Goal: Task Accomplishment & Management: Complete application form

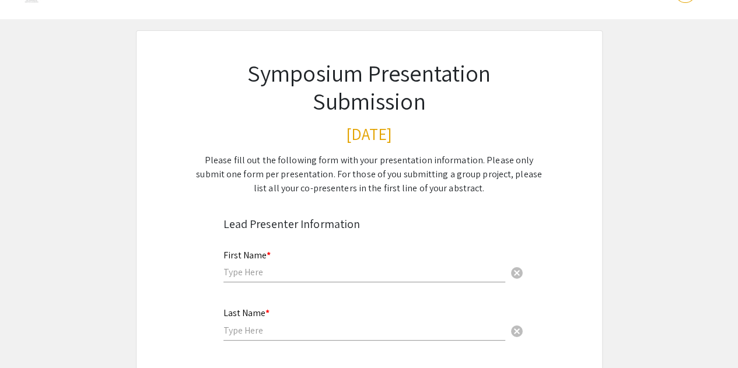
scroll to position [35, 0]
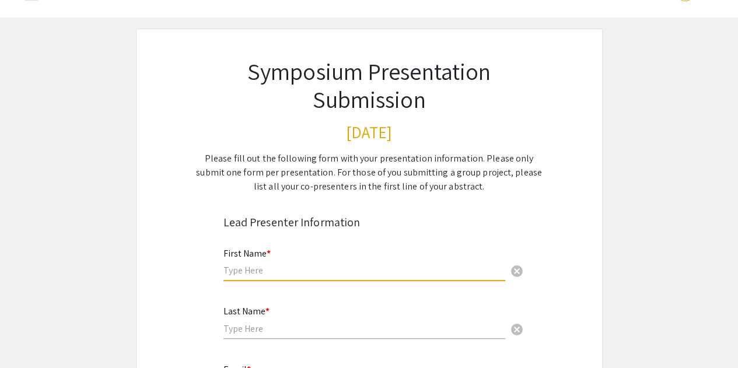
drag, startPoint x: 297, startPoint y: 269, endPoint x: 265, endPoint y: 268, distance: 32.7
click at [265, 268] on input "text" at bounding box center [364, 270] width 282 height 12
type input "Quincey"
type input "[PERSON_NAME]"
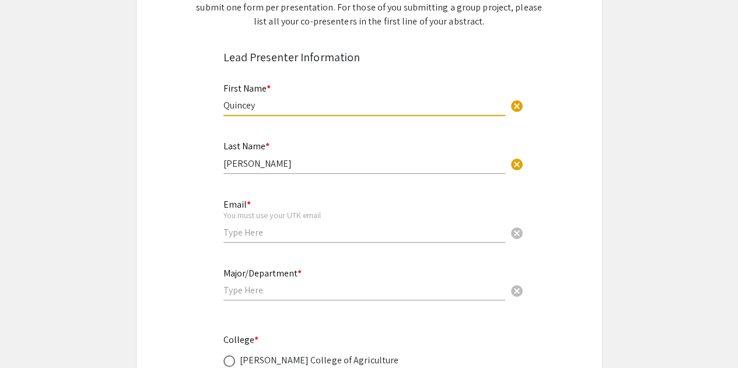
scroll to position [206, 0]
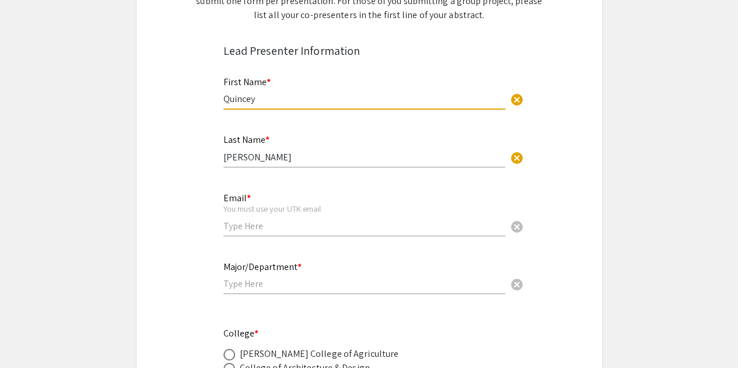
click at [276, 233] on div "Email * You must use your UTK email cancel" at bounding box center [364, 208] width 282 height 54
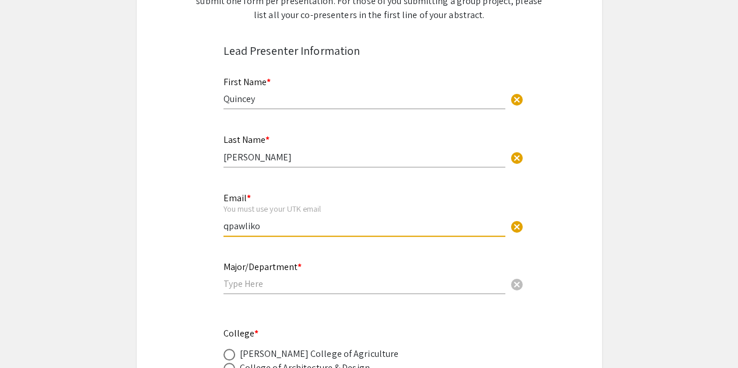
type input "qpawliko@vols.utk.edu"
click at [251, 295] on div "Major/Department * cancel" at bounding box center [364, 272] width 282 height 44
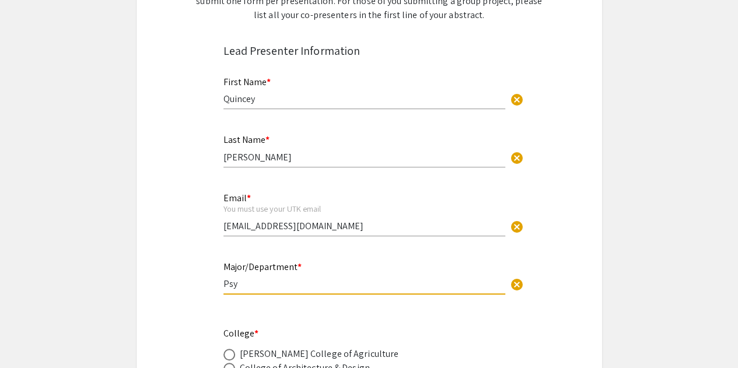
type input "Psychology"
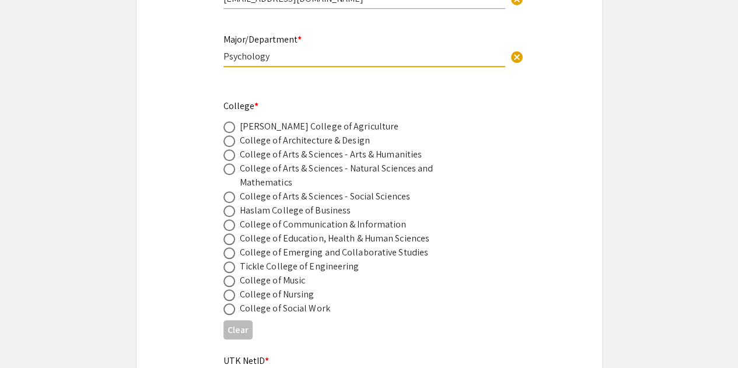
scroll to position [435, 0]
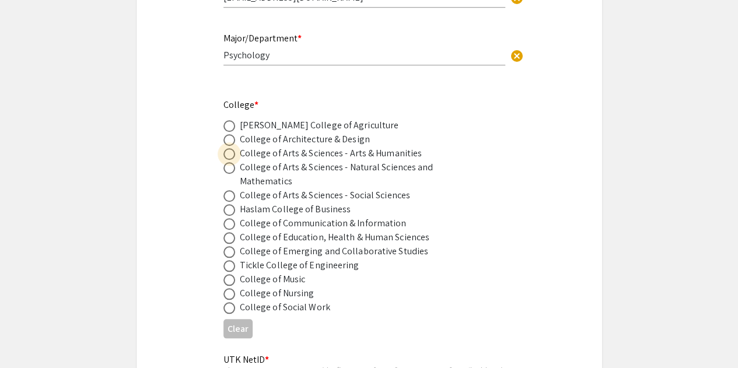
click at [230, 153] on span at bounding box center [229, 154] width 12 height 12
click at [230, 153] on input "radio" at bounding box center [229, 154] width 12 height 12
radio input "true"
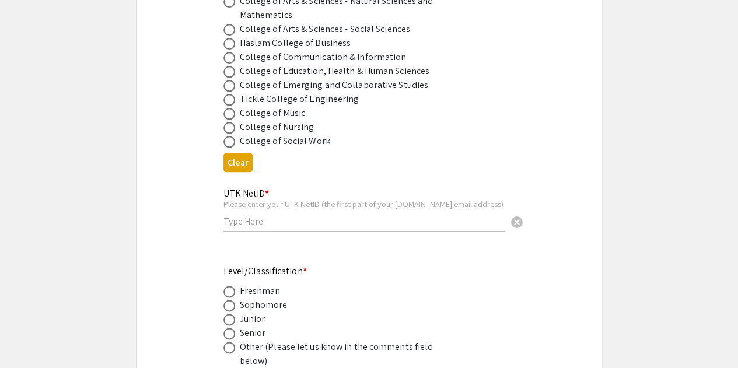
scroll to position [602, 0]
click at [260, 222] on input "text" at bounding box center [364, 221] width 282 height 12
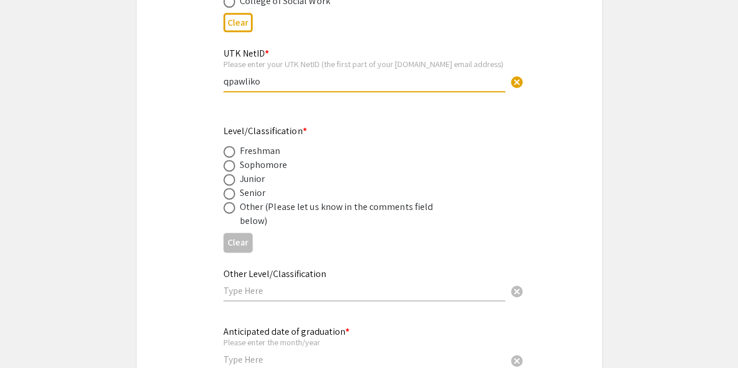
scroll to position [741, 0]
type input "qpawliko"
click at [228, 194] on span at bounding box center [229, 194] width 12 height 12
click at [228, 194] on input "radio" at bounding box center [229, 194] width 12 height 12
radio input "true"
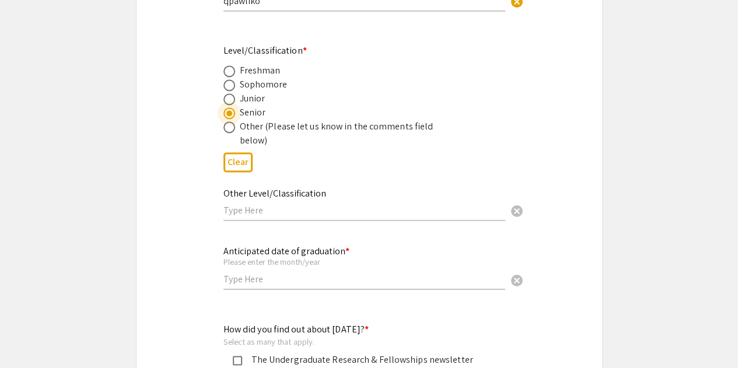
scroll to position [832, 0]
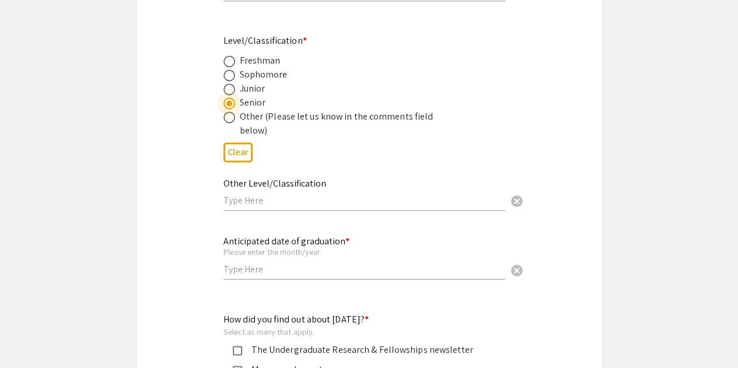
click at [315, 266] on input "text" at bounding box center [364, 269] width 282 height 12
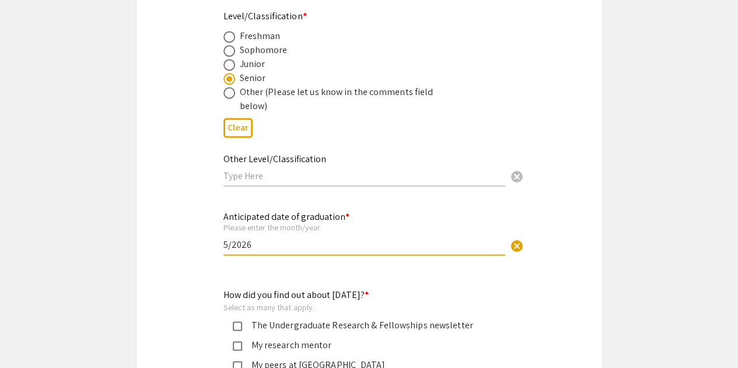
click at [225, 249] on input "5/2026" at bounding box center [364, 245] width 282 height 12
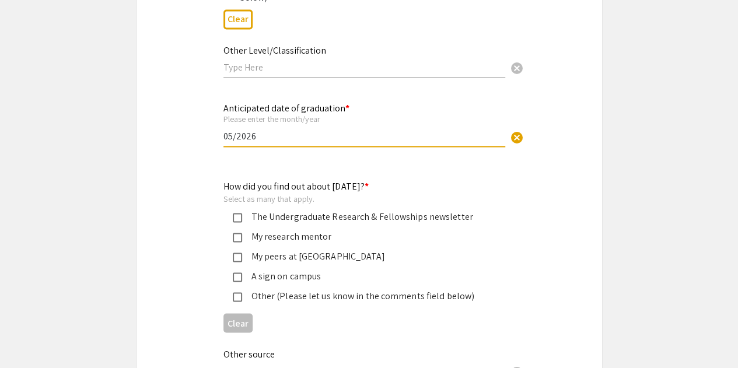
scroll to position [966, 0]
type input "05/2026"
click at [234, 257] on mat-pseudo-checkbox at bounding box center [237, 255] width 9 height 9
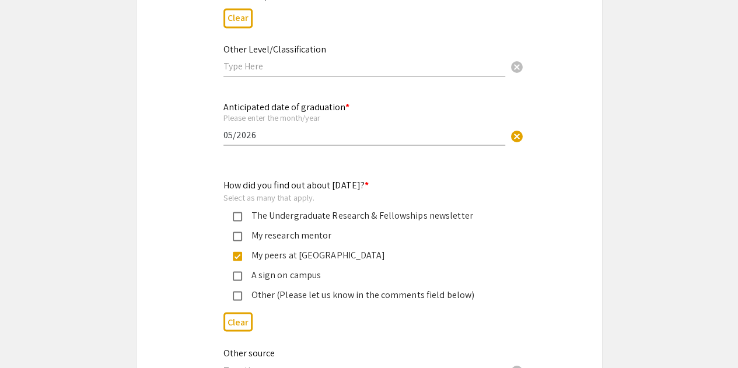
click at [238, 237] on mat-pseudo-checkbox at bounding box center [237, 236] width 9 height 9
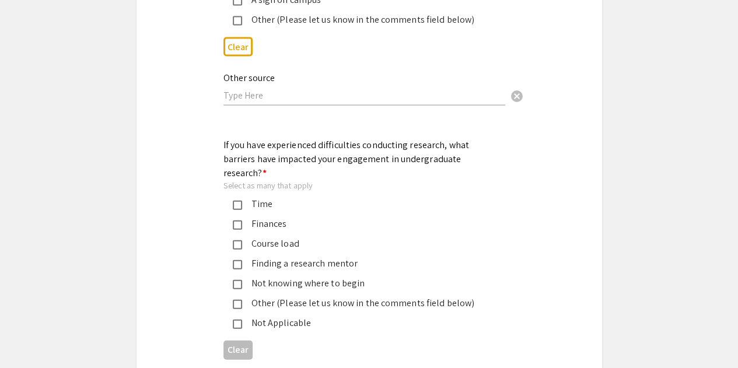
scroll to position [1246, 0]
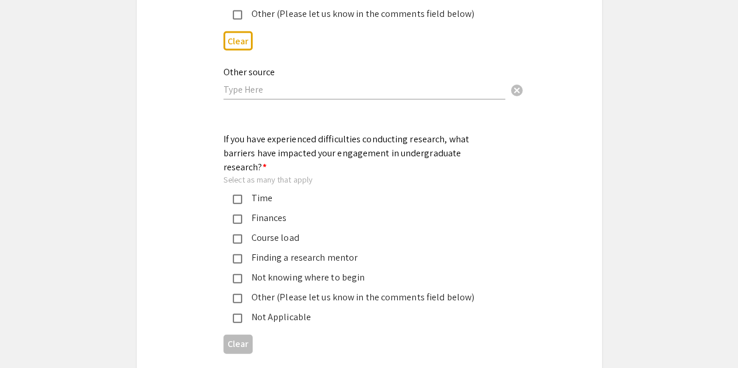
click at [253, 211] on div "Finances" at bounding box center [364, 218] width 245 height 14
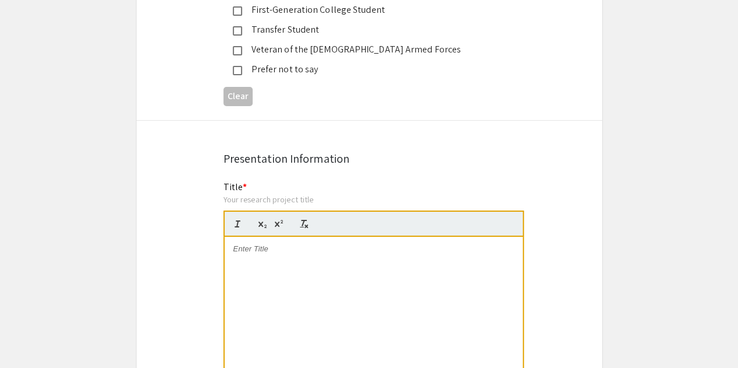
scroll to position [2201, 0]
click at [268, 243] on p at bounding box center [373, 248] width 281 height 10
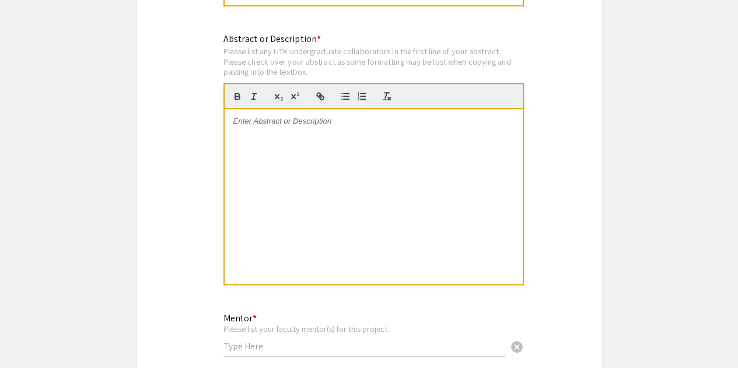
scroll to position [2605, 0]
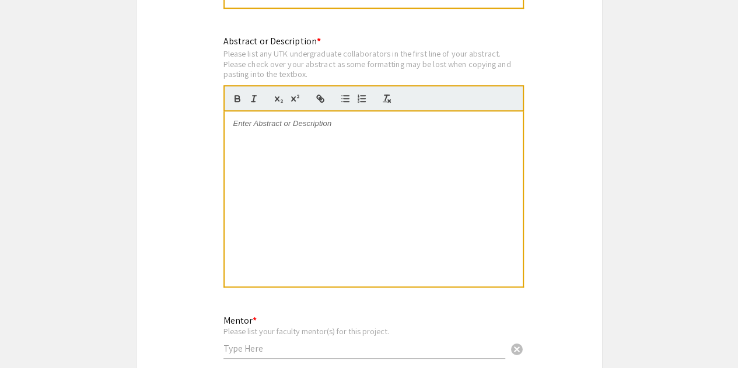
click at [318, 117] on div at bounding box center [374, 198] width 298 height 175
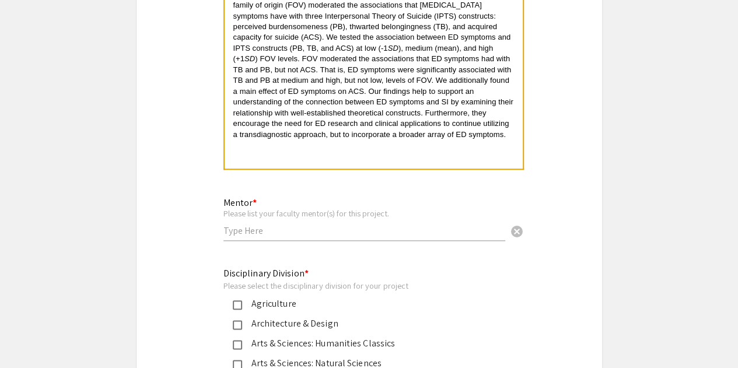
scroll to position [2737, 0]
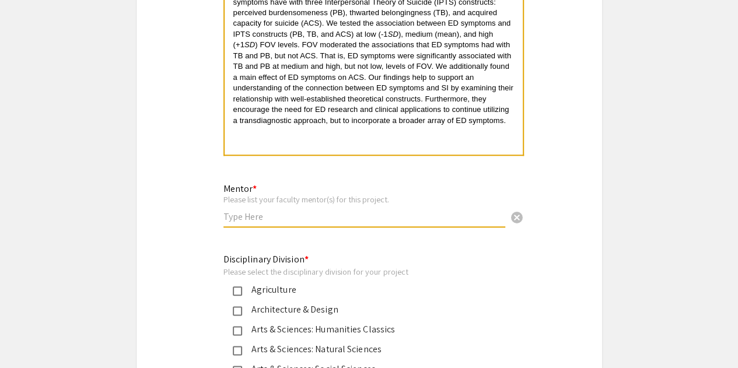
click at [303, 211] on input "text" at bounding box center [364, 217] width 282 height 12
type input "Dr. Greg Stuart"
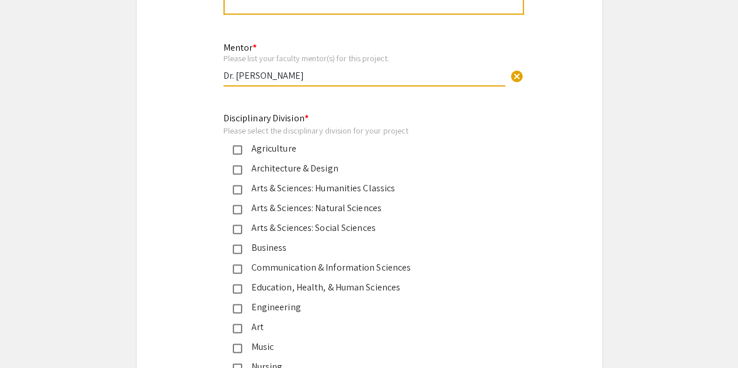
scroll to position [2906, 0]
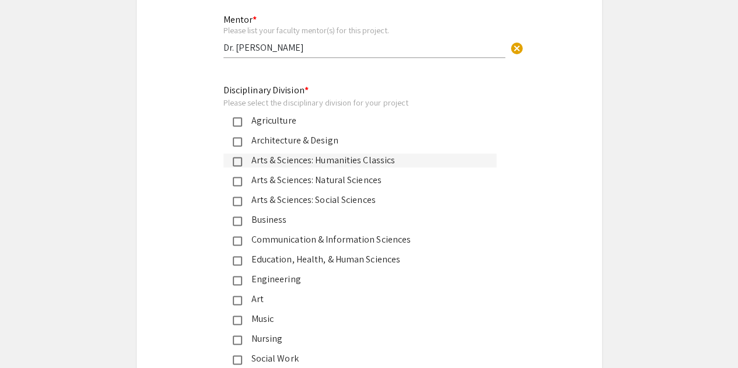
click at [262, 153] on div "Arts & Sciences: Humanities Classics" at bounding box center [364, 160] width 245 height 14
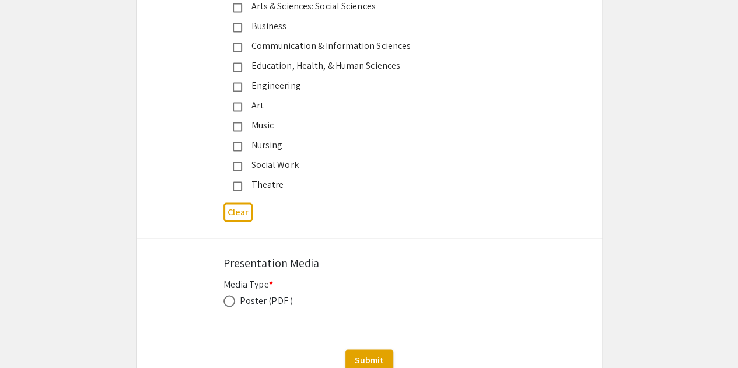
scroll to position [3153, 0]
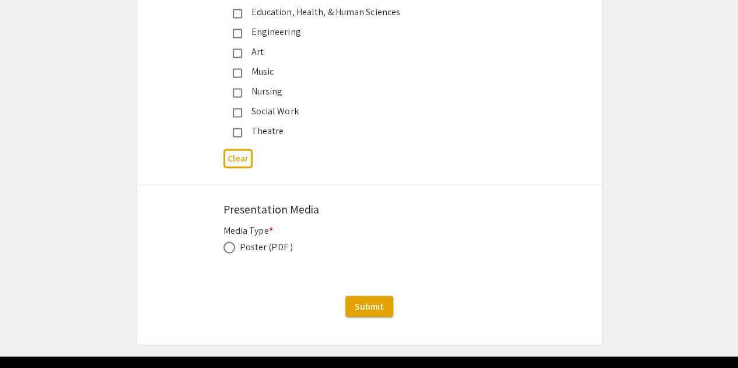
click at [229, 241] on span at bounding box center [229, 247] width 12 height 12
click at [229, 241] on input "radio" at bounding box center [229, 247] width 12 height 12
radio input "true"
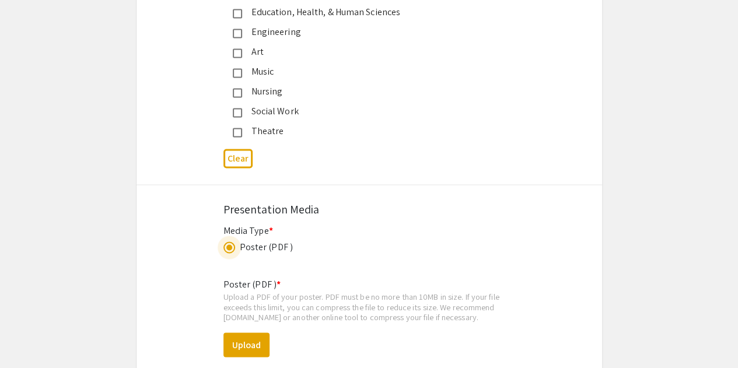
scroll to position [3208, 0]
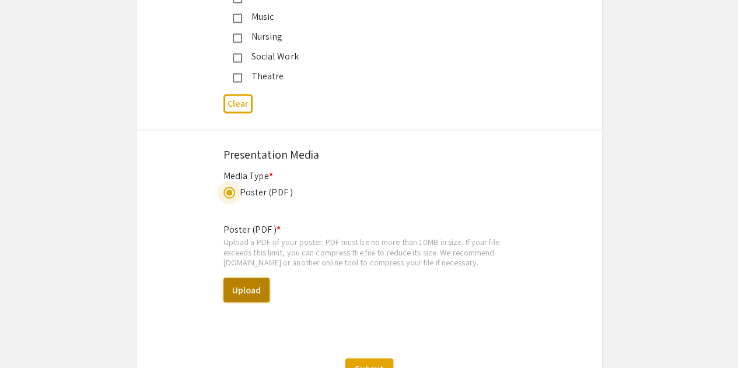
click at [239, 278] on button "Upload" at bounding box center [246, 290] width 46 height 24
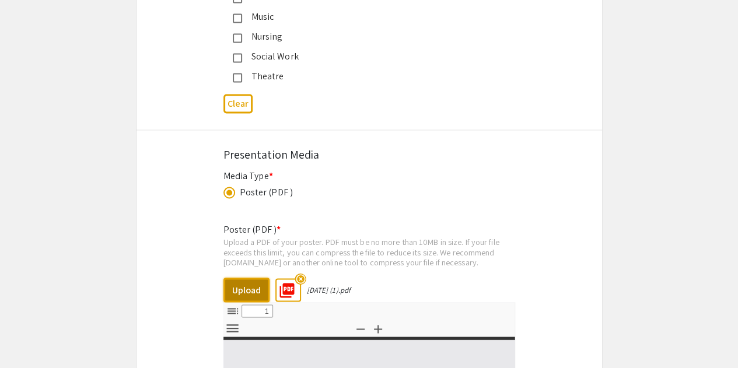
select select "custom"
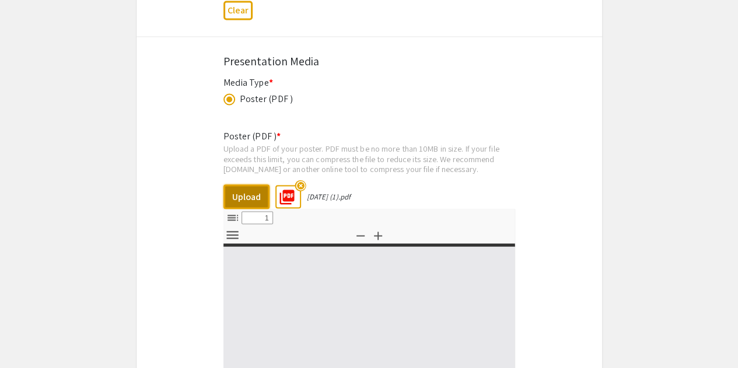
type input "0"
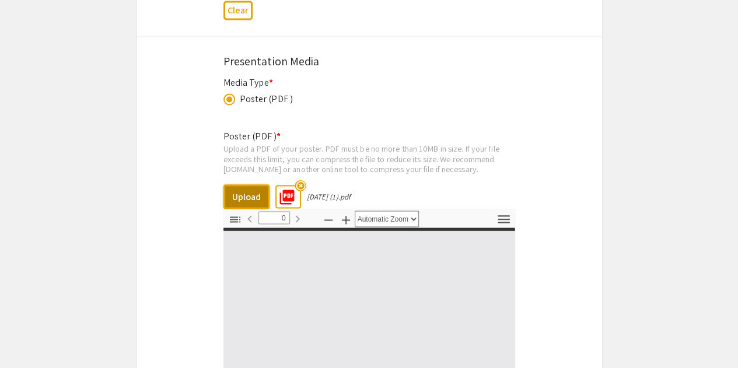
select select "custom"
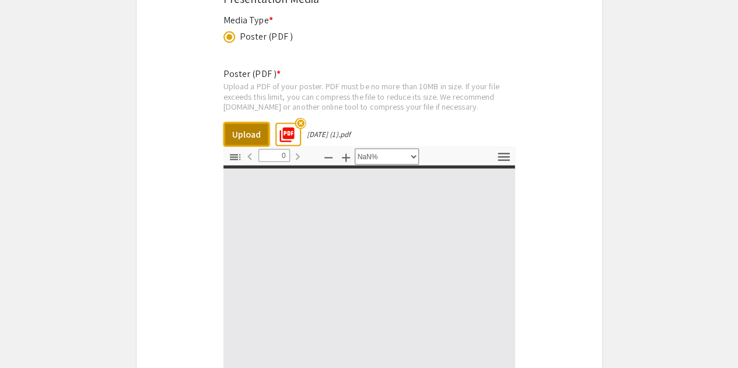
type input "1"
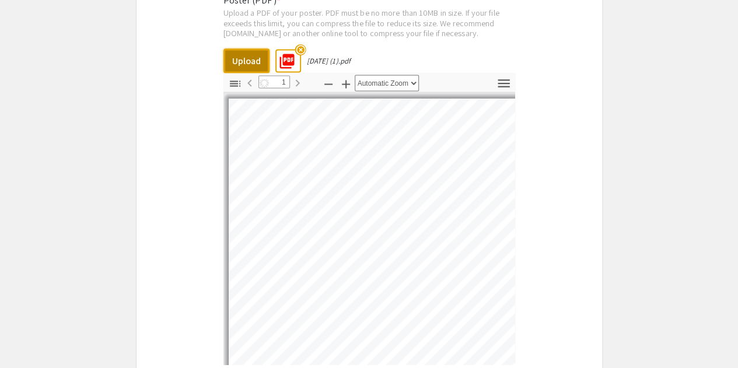
select select "auto"
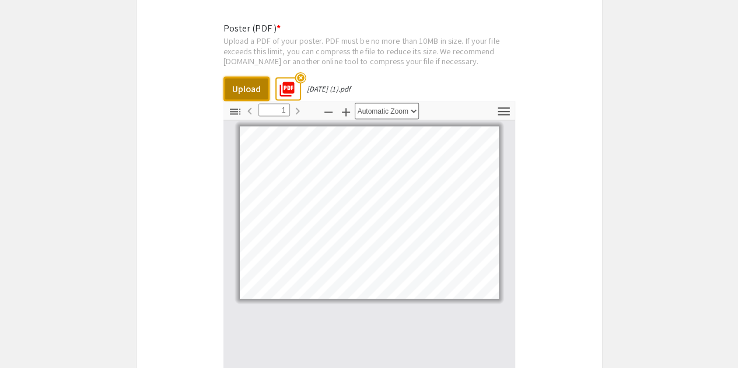
scroll to position [3407, 0]
click at [302, 73] on mat-icon "highlight_off" at bounding box center [300, 78] width 11 height 11
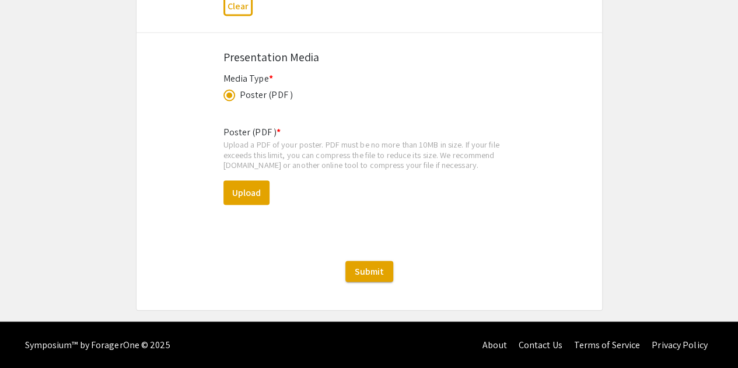
scroll to position [3278, 0]
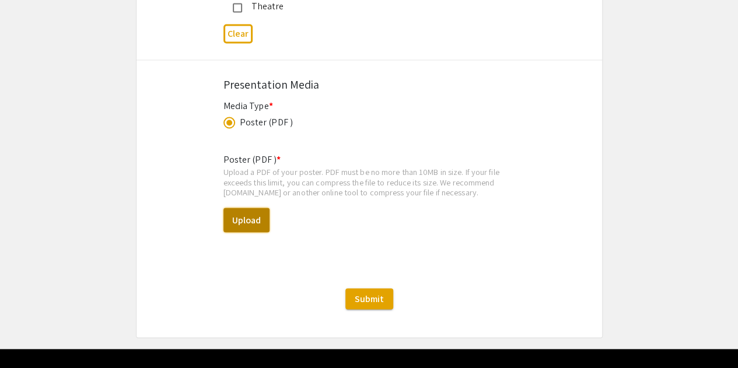
click at [251, 208] on button "Upload" at bounding box center [246, 220] width 46 height 24
click at [237, 208] on button "Upload" at bounding box center [246, 220] width 46 height 24
select select "custom"
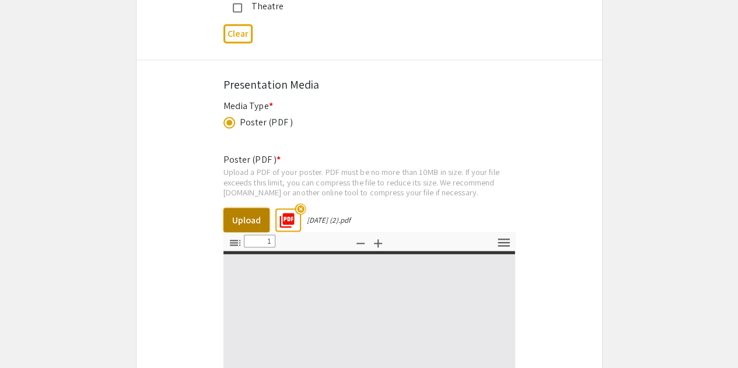
type input "0"
select select "custom"
type input "1"
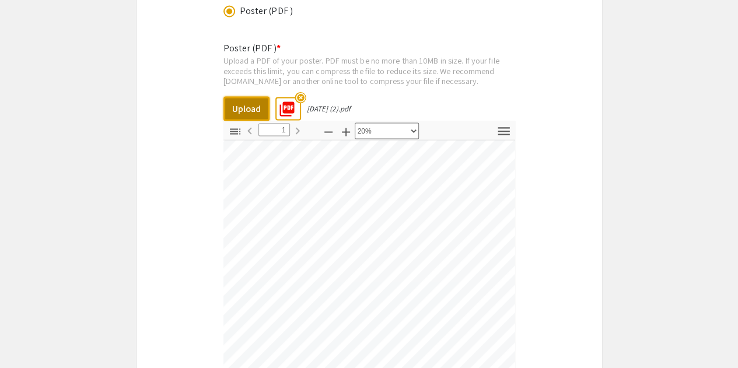
scroll to position [15, 58]
select select "custom"
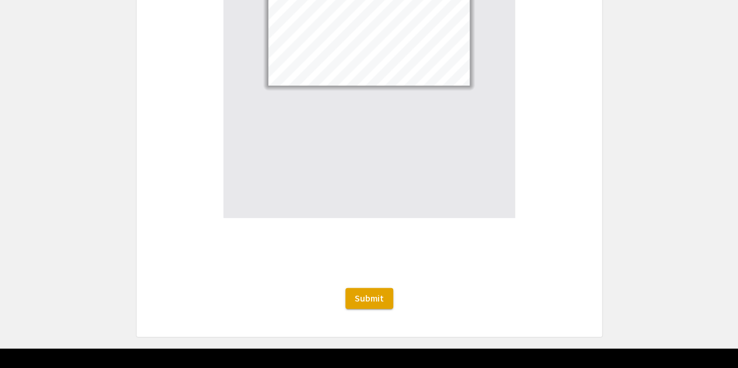
scroll to position [3522, 0]
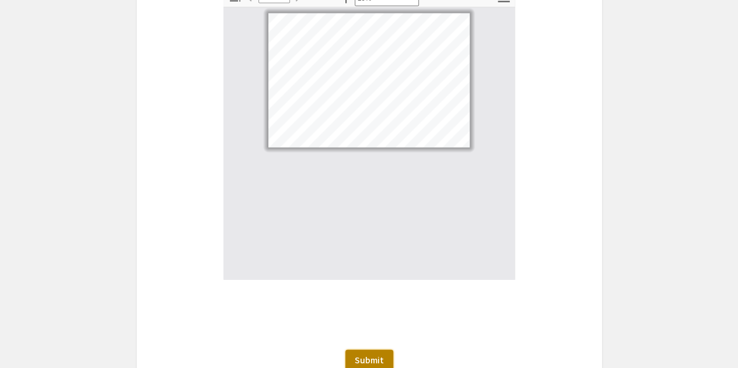
click at [372, 350] on button "Submit" at bounding box center [369, 360] width 48 height 21
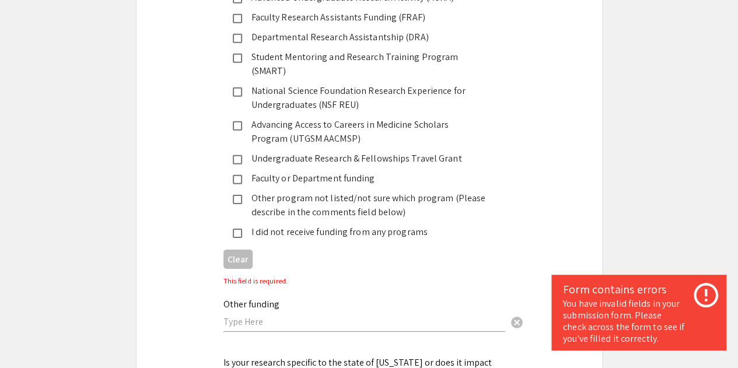
scroll to position [1750, 0]
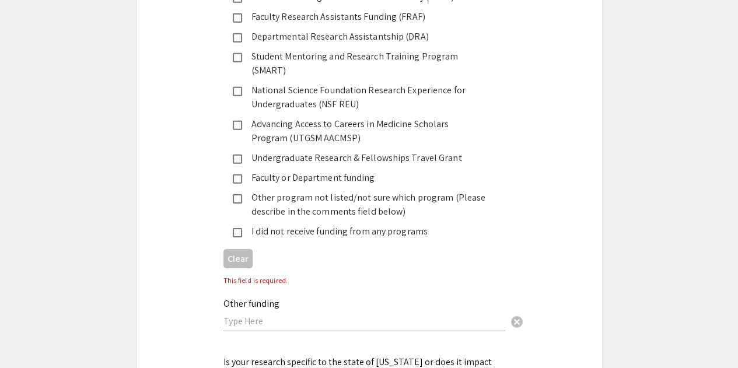
click at [238, 228] on mat-pseudo-checkbox at bounding box center [237, 232] width 9 height 9
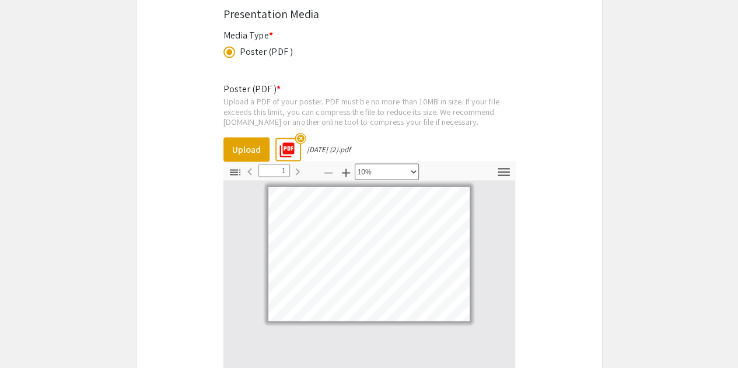
scroll to position [3583, 0]
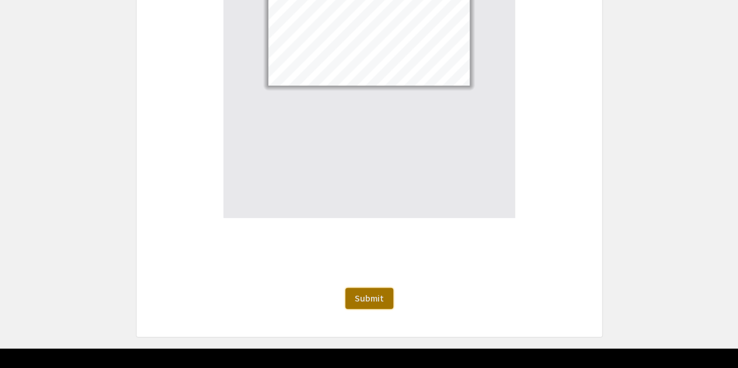
click at [356, 292] on span "Submit" at bounding box center [369, 298] width 29 height 12
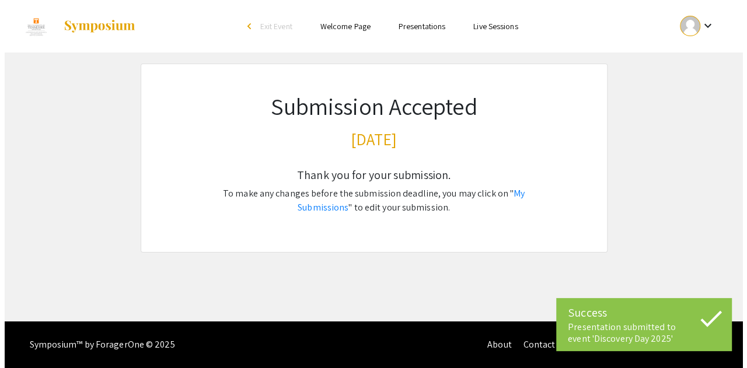
scroll to position [0, 0]
